Goal: Task Accomplishment & Management: Use online tool/utility

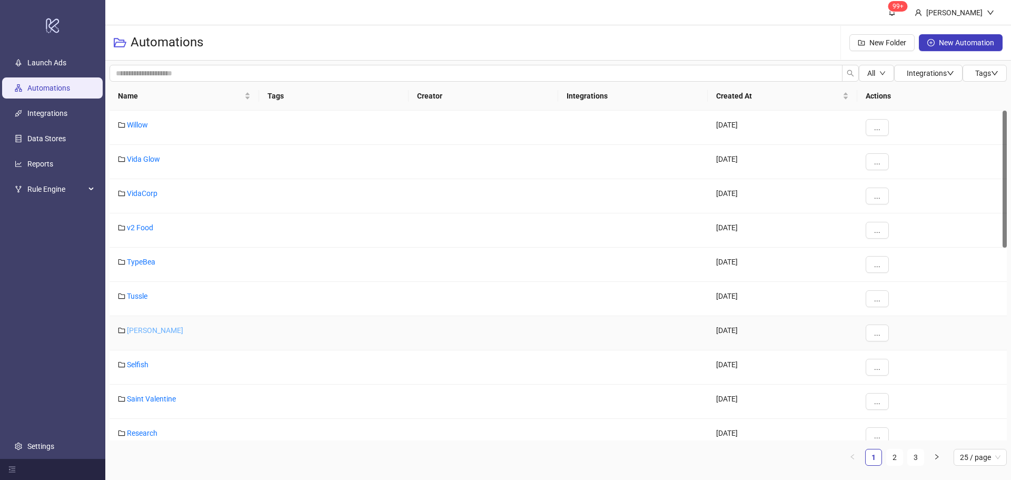
click at [145, 328] on link "[PERSON_NAME]" at bounding box center [155, 330] width 56 height 8
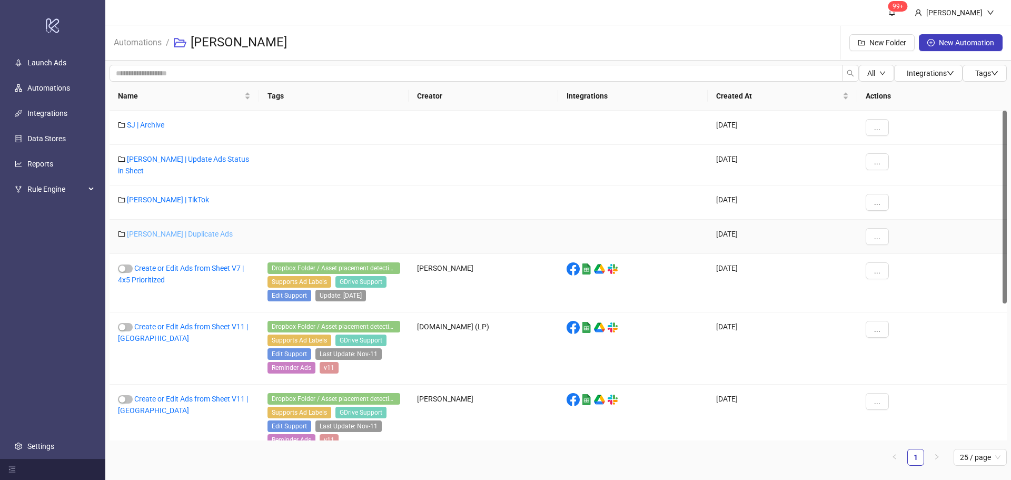
click at [181, 234] on link "[PERSON_NAME] | Duplicate Ads" at bounding box center [180, 234] width 106 height 8
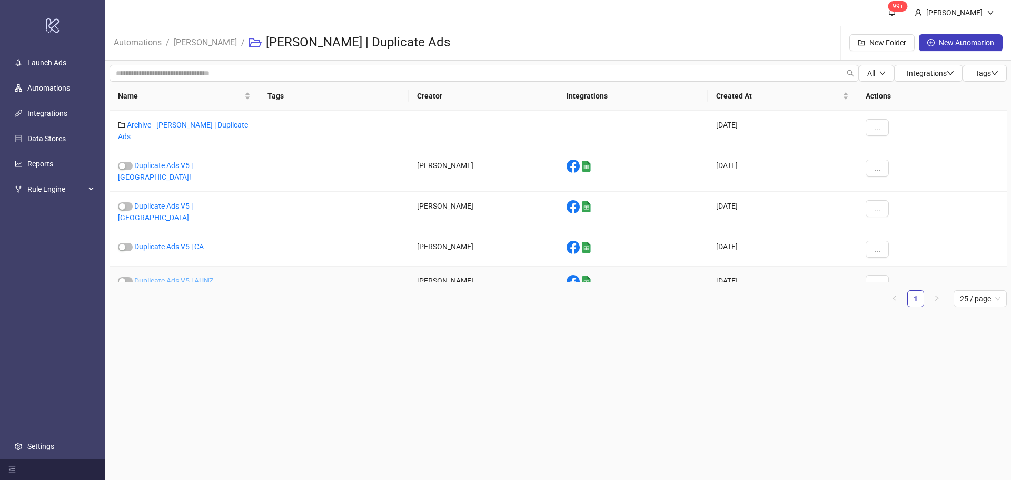
click at [202, 276] on link "Duplicate Ads V5 | AUNZ" at bounding box center [173, 280] width 79 height 8
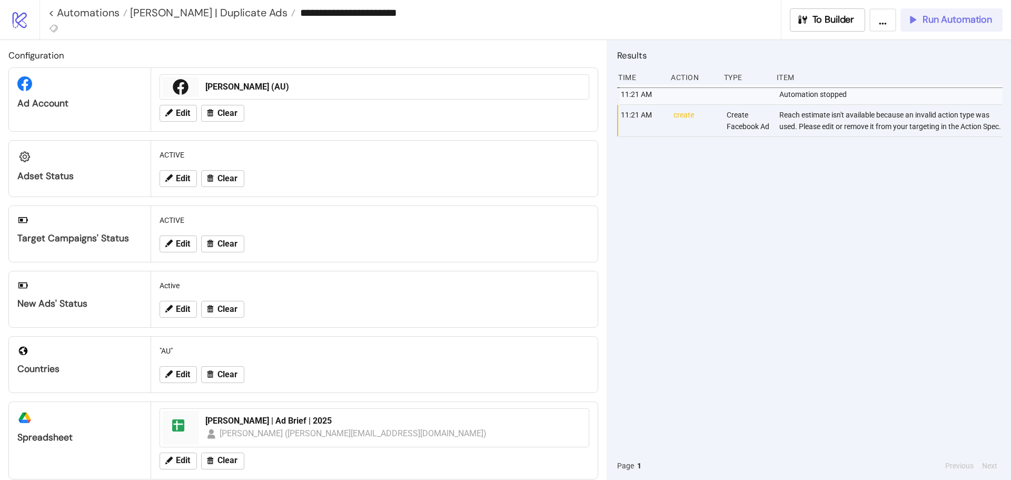
click at [961, 17] on span "Run Automation" at bounding box center [958, 20] width 70 height 12
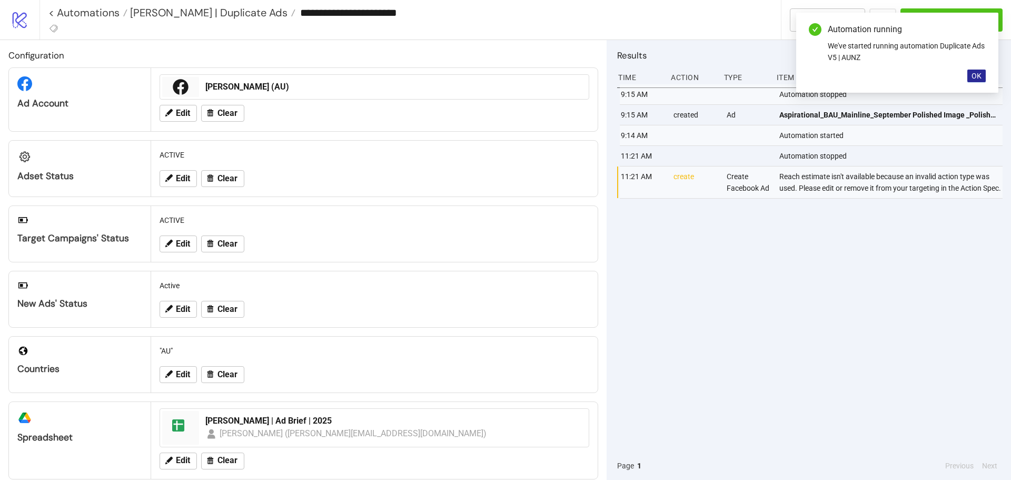
click at [976, 81] on button "OK" at bounding box center [976, 76] width 18 height 13
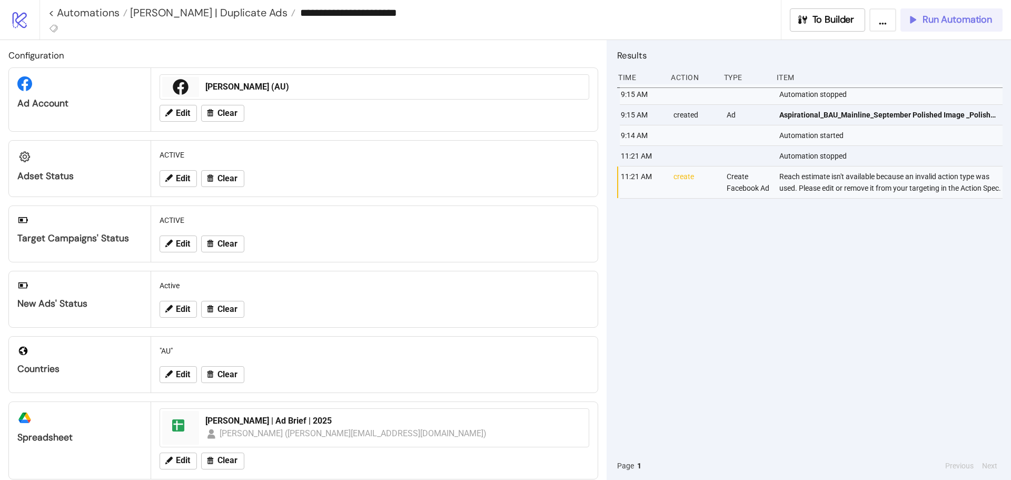
click at [943, 24] on span "Run Automation" at bounding box center [958, 20] width 70 height 12
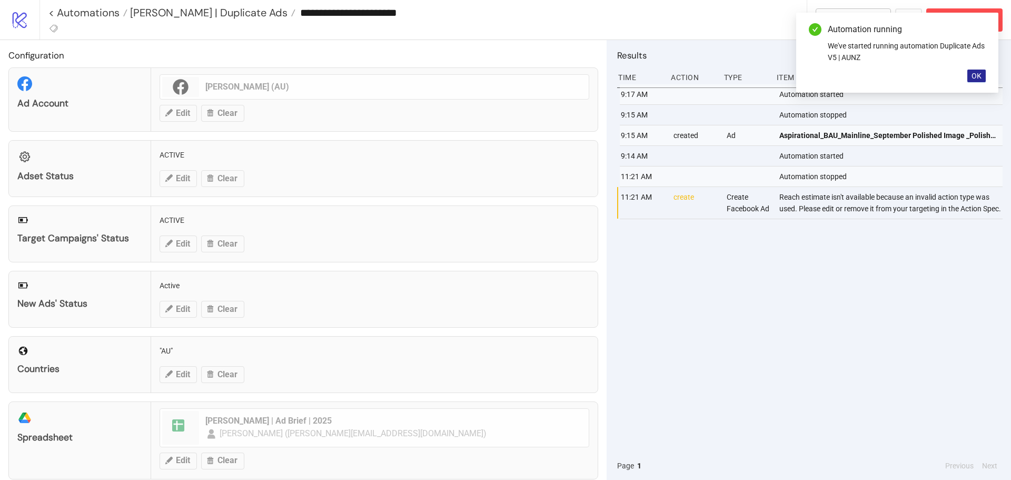
click at [978, 80] on span "OK" at bounding box center [977, 76] width 10 height 8
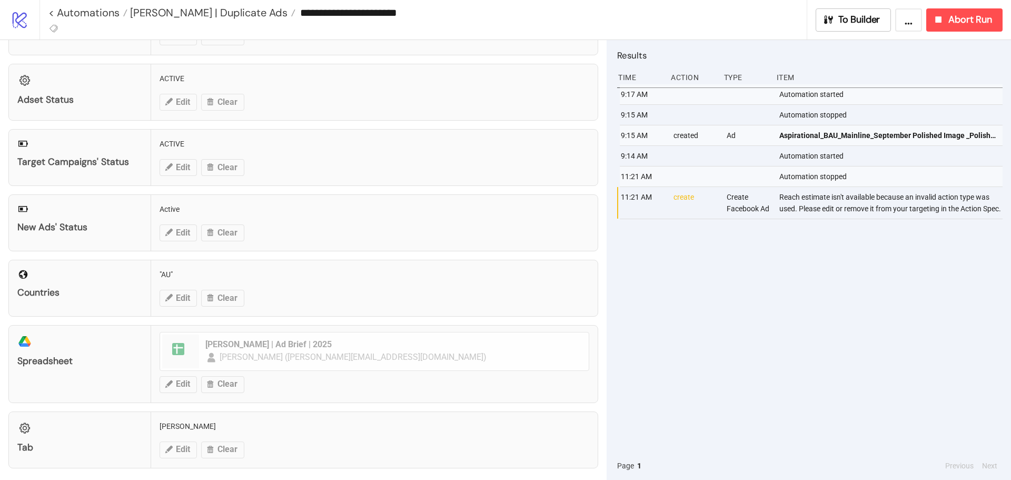
scroll to position [82, 0]
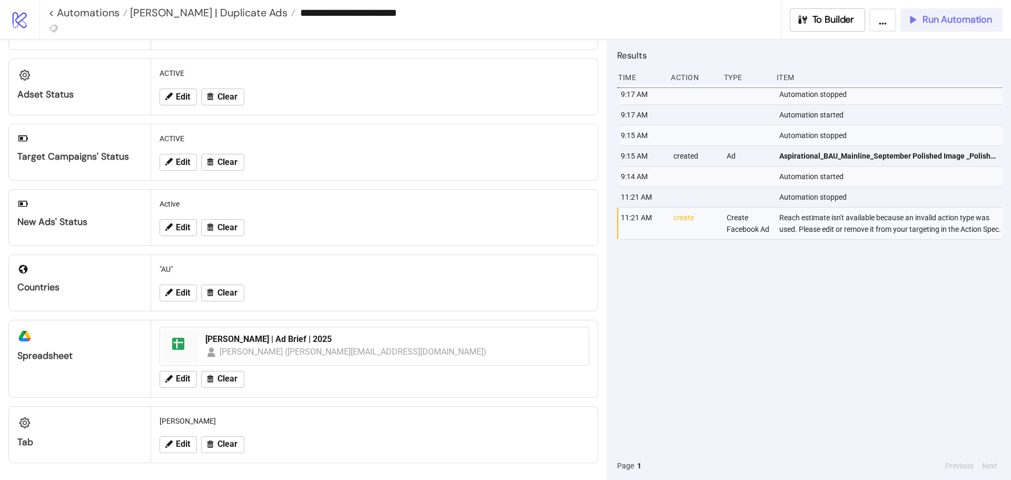
click at [943, 23] on span "Run Automation" at bounding box center [958, 20] width 70 height 12
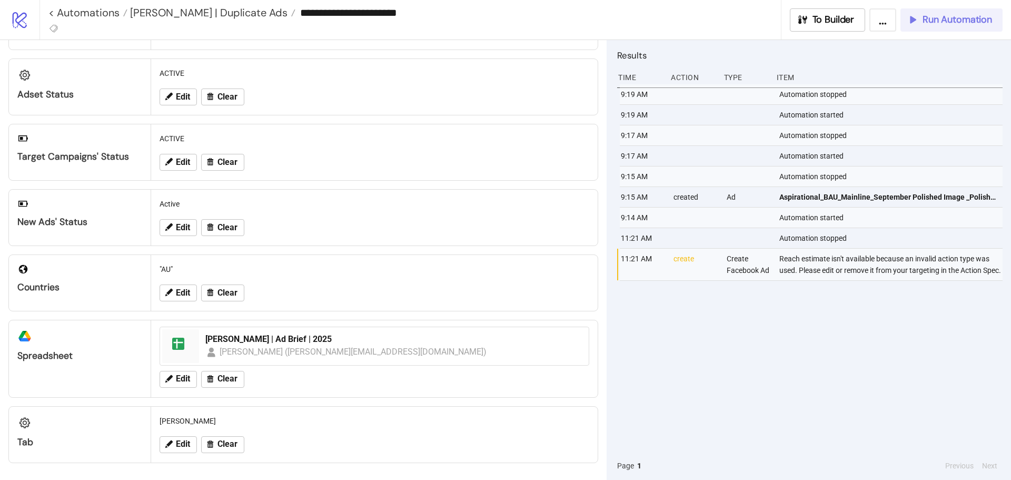
click at [964, 16] on span "Run Automation" at bounding box center [958, 20] width 70 height 12
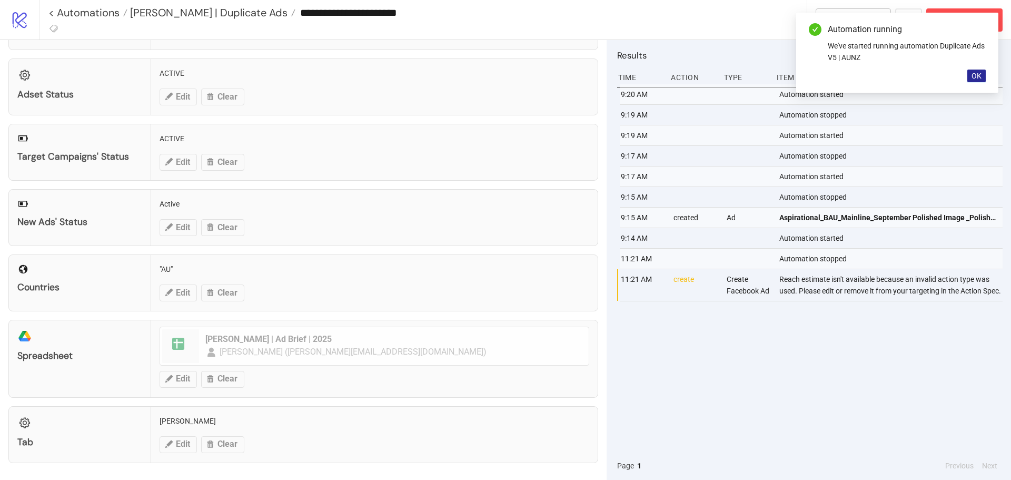
click at [978, 76] on span "OK" at bounding box center [977, 76] width 10 height 8
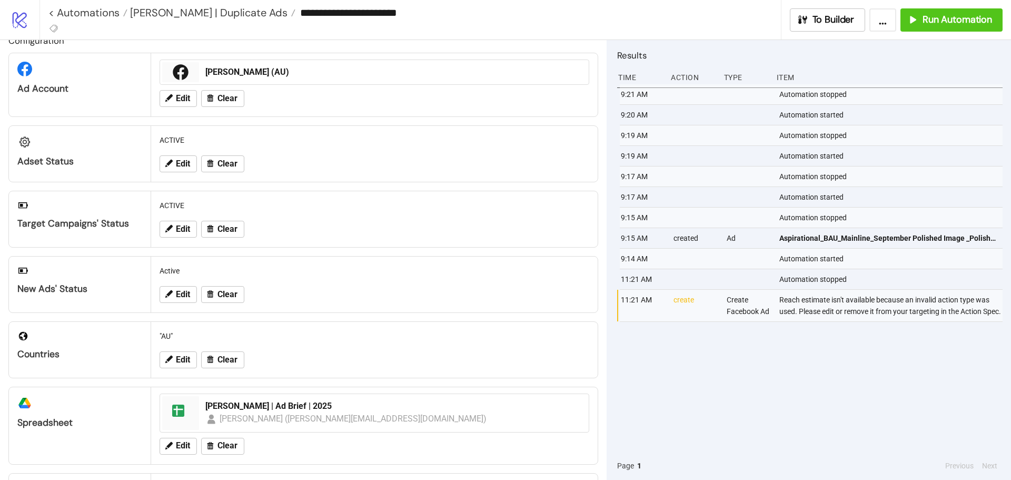
scroll to position [0, 0]
